Goal: Information Seeking & Learning: Learn about a topic

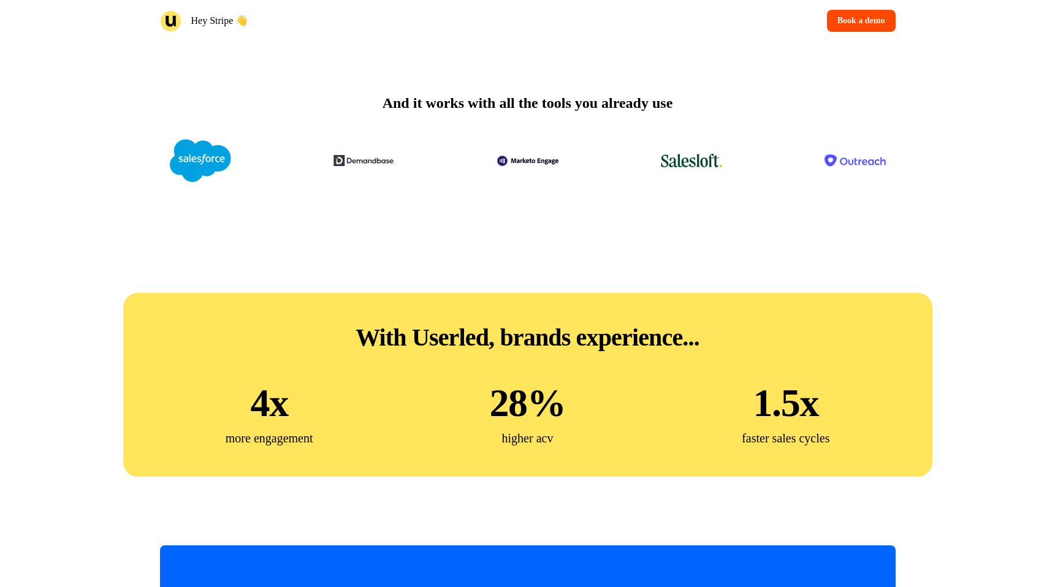
scroll to position [3450, 0]
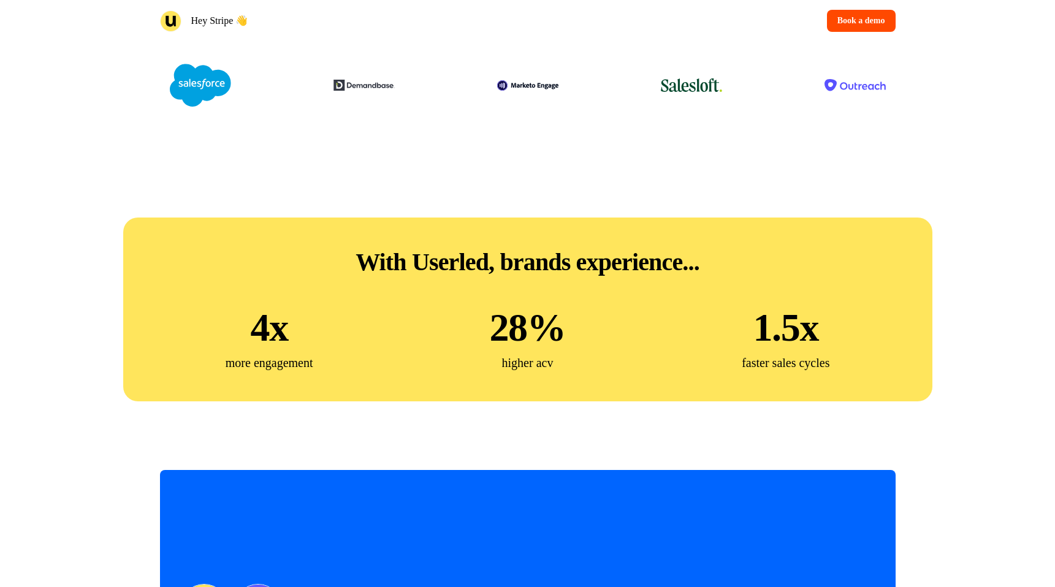
click at [479, 120] on div at bounding box center [528, 85] width 736 height 69
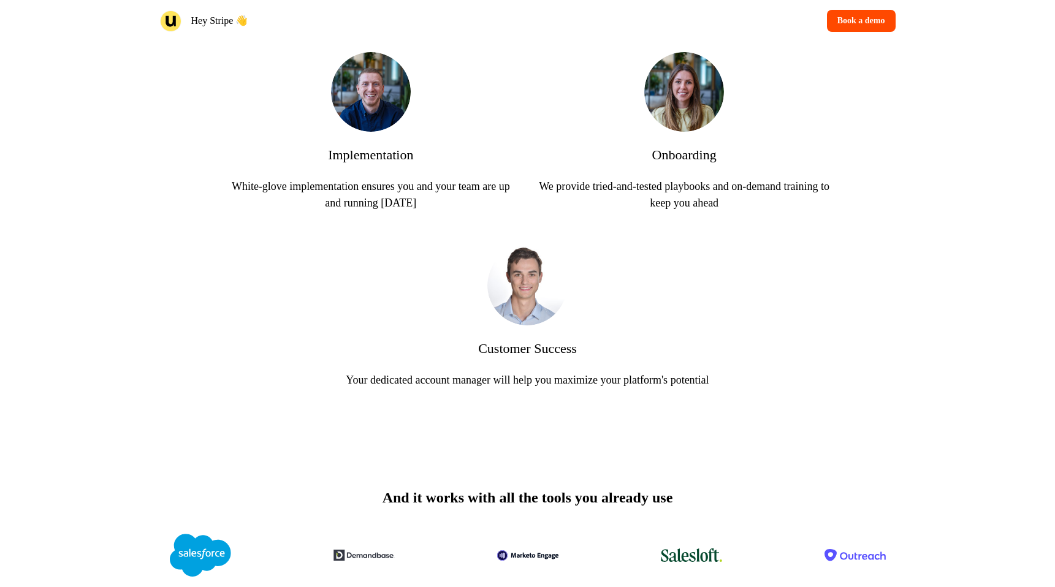
scroll to position [2957, 0]
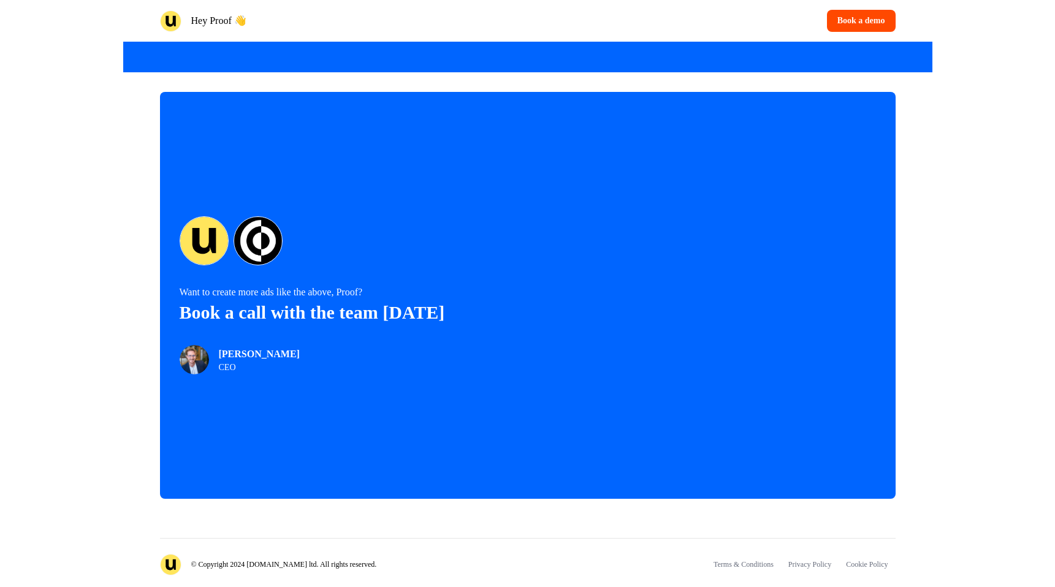
scroll to position [2516, 0]
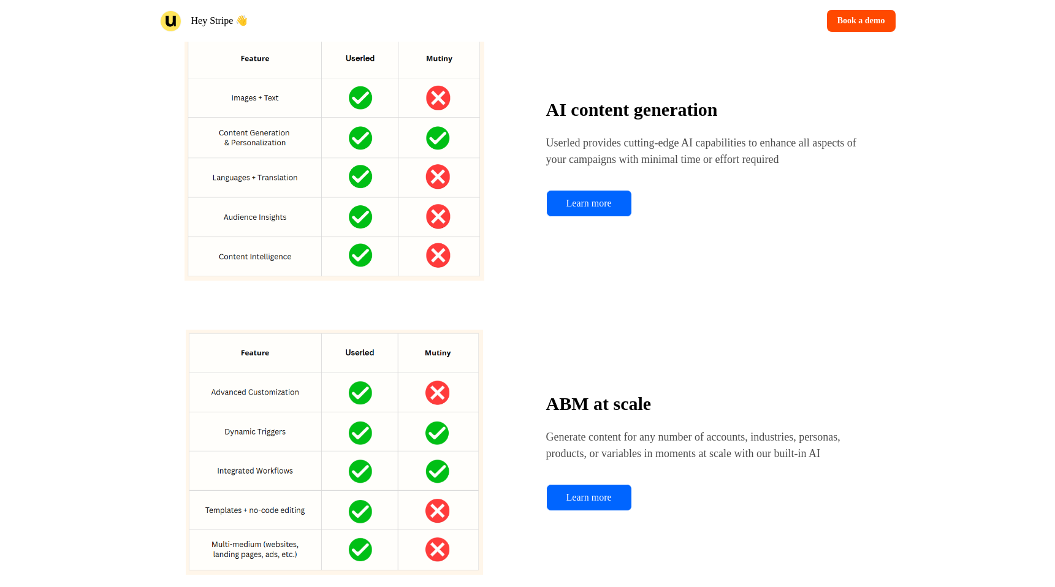
scroll to position [731, 0]
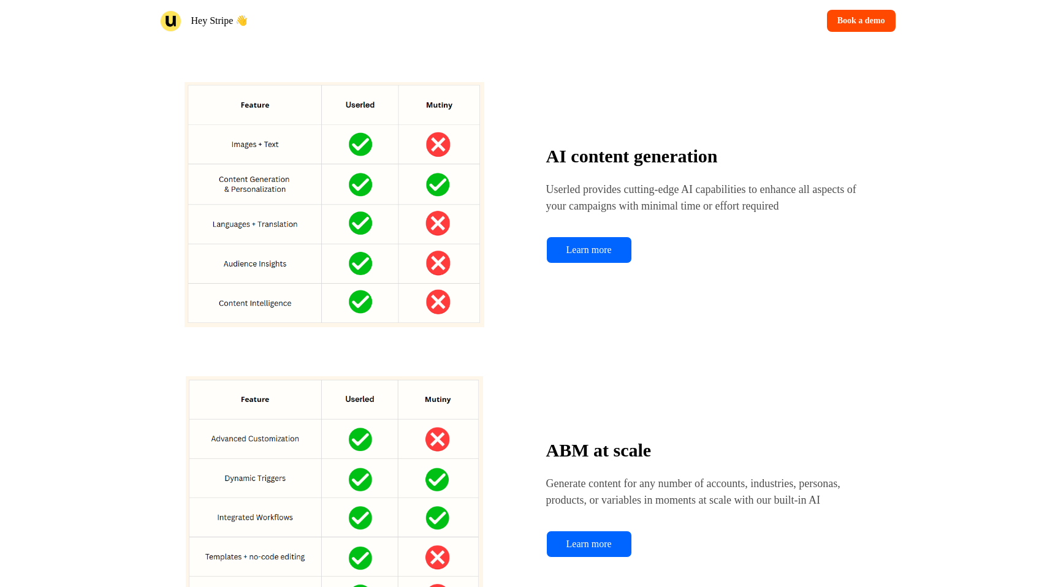
click at [541, 145] on div "AI content generation Userled provides cutting-edge AI capabilities to enhance …" at bounding box center [528, 204] width 736 height 245
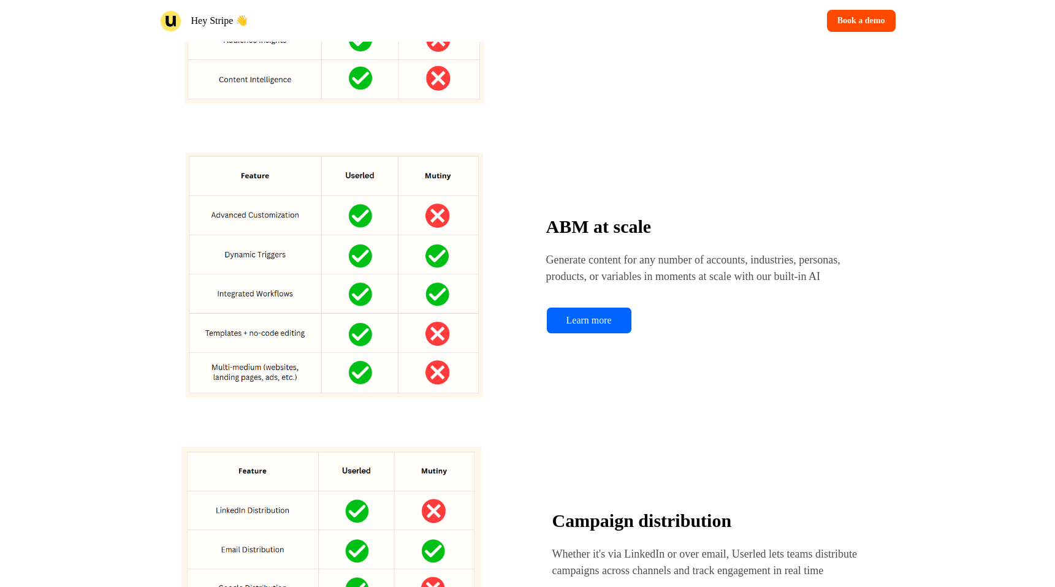
scroll to position [958, 0]
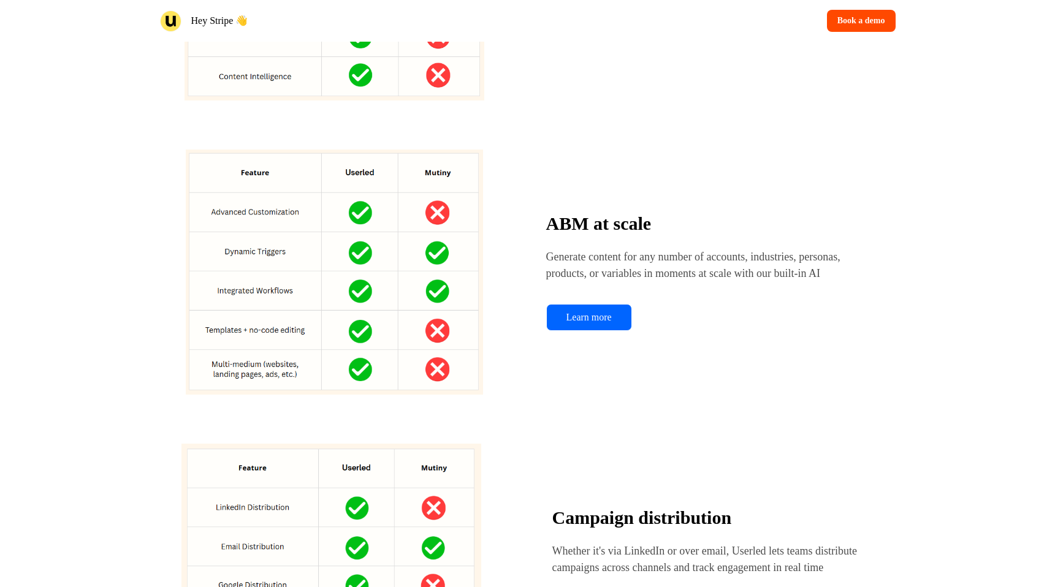
click at [286, 243] on img at bounding box center [334, 272] width 349 height 245
